Goal: Find specific page/section: Find specific page/section

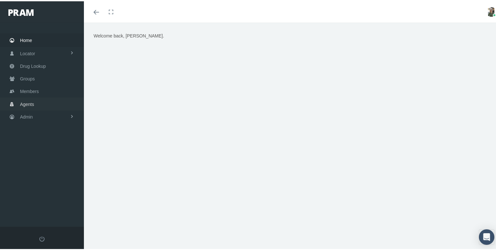
click at [19, 98] on link "Agents" at bounding box center [42, 102] width 84 height 13
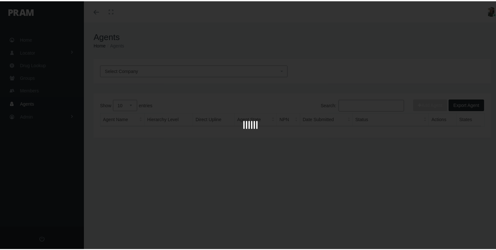
click at [31, 102] on div at bounding box center [250, 125] width 500 height 250
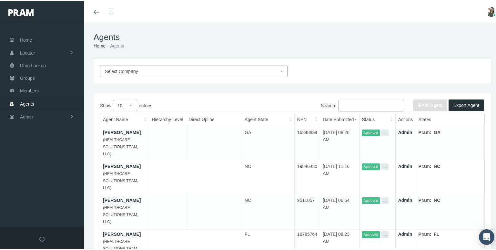
click at [348, 107] on input "Search:" at bounding box center [370, 104] width 65 height 12
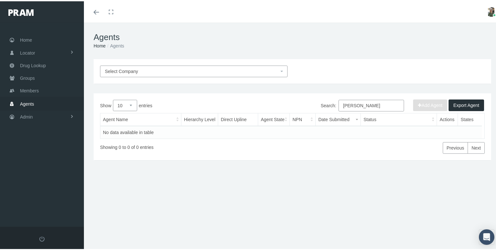
type input "brad hall"
